Goal: Information Seeking & Learning: Learn about a topic

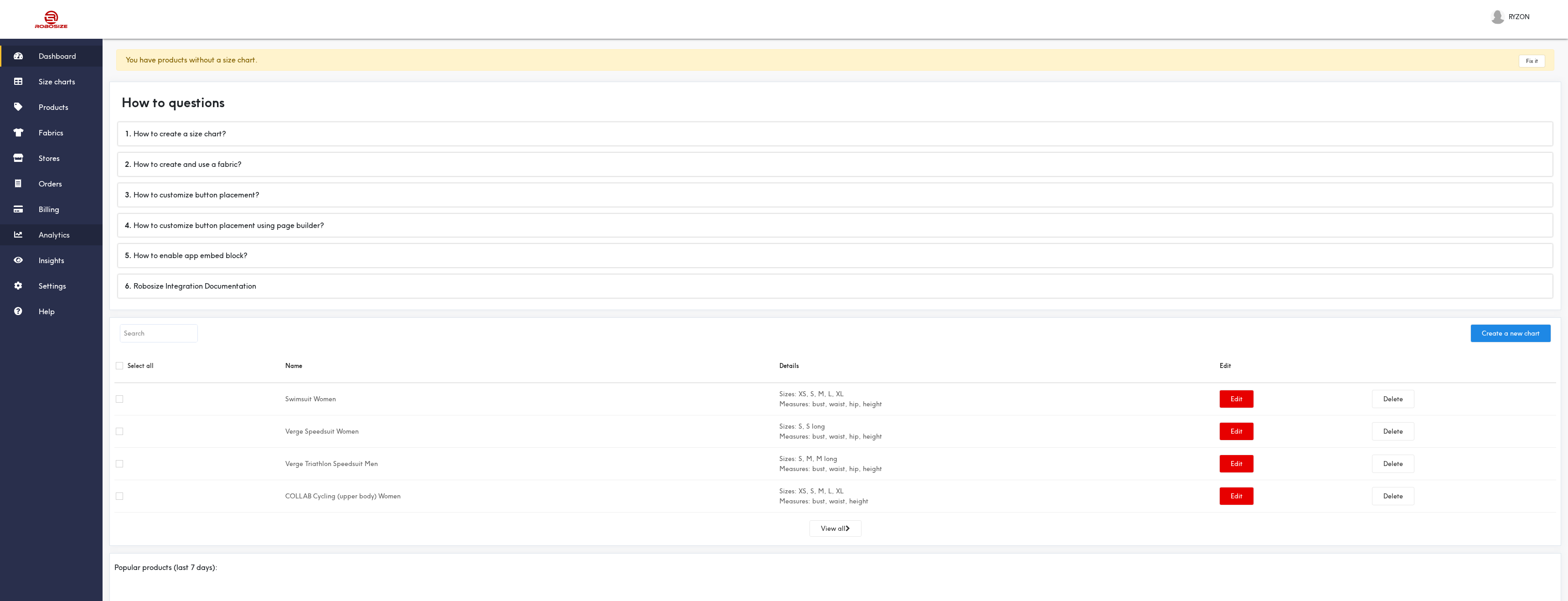
click at [66, 236] on span "Analytics" at bounding box center [54, 235] width 31 height 9
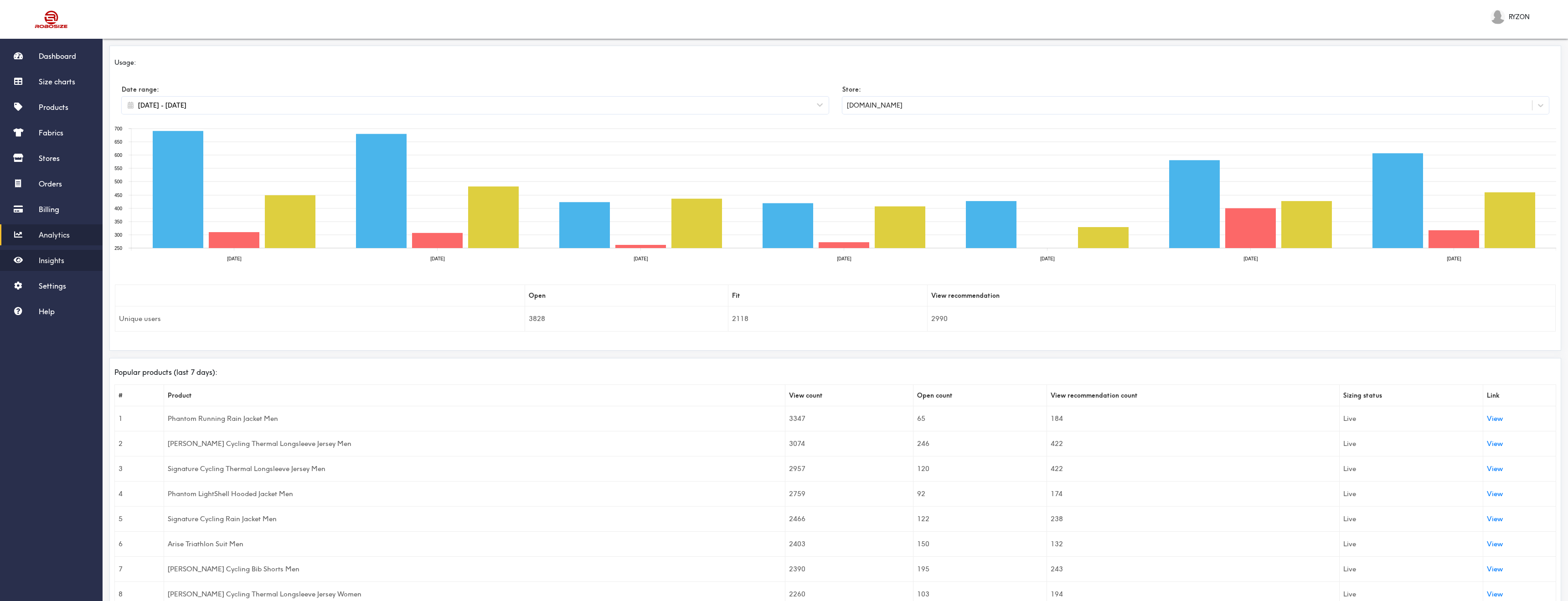
click at [45, 258] on span "Insights" at bounding box center [51, 260] width 25 height 9
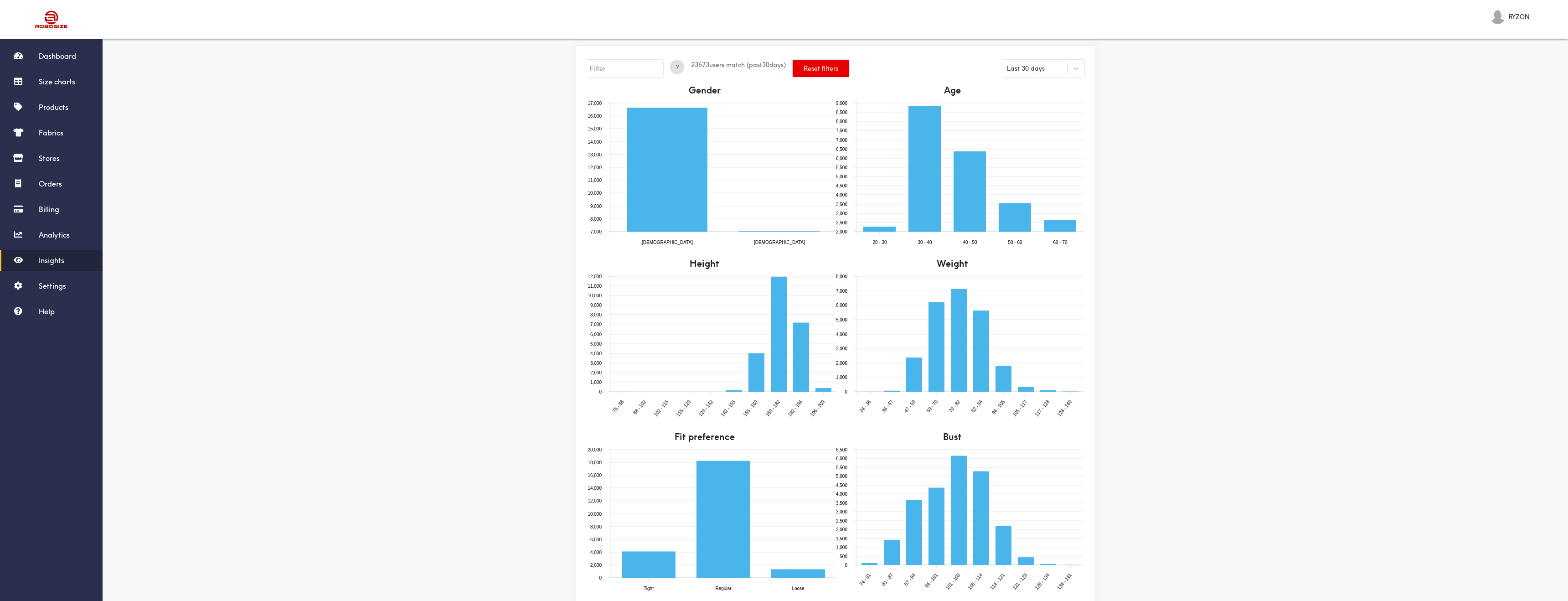
click at [489, 230] on div "? 23673 users match (past 30 days) Reset filters Last 30 days Gender [DEMOGRAPH…" at bounding box center [835, 421] width 1465 height 773
